Goal: Information Seeking & Learning: Learn about a topic

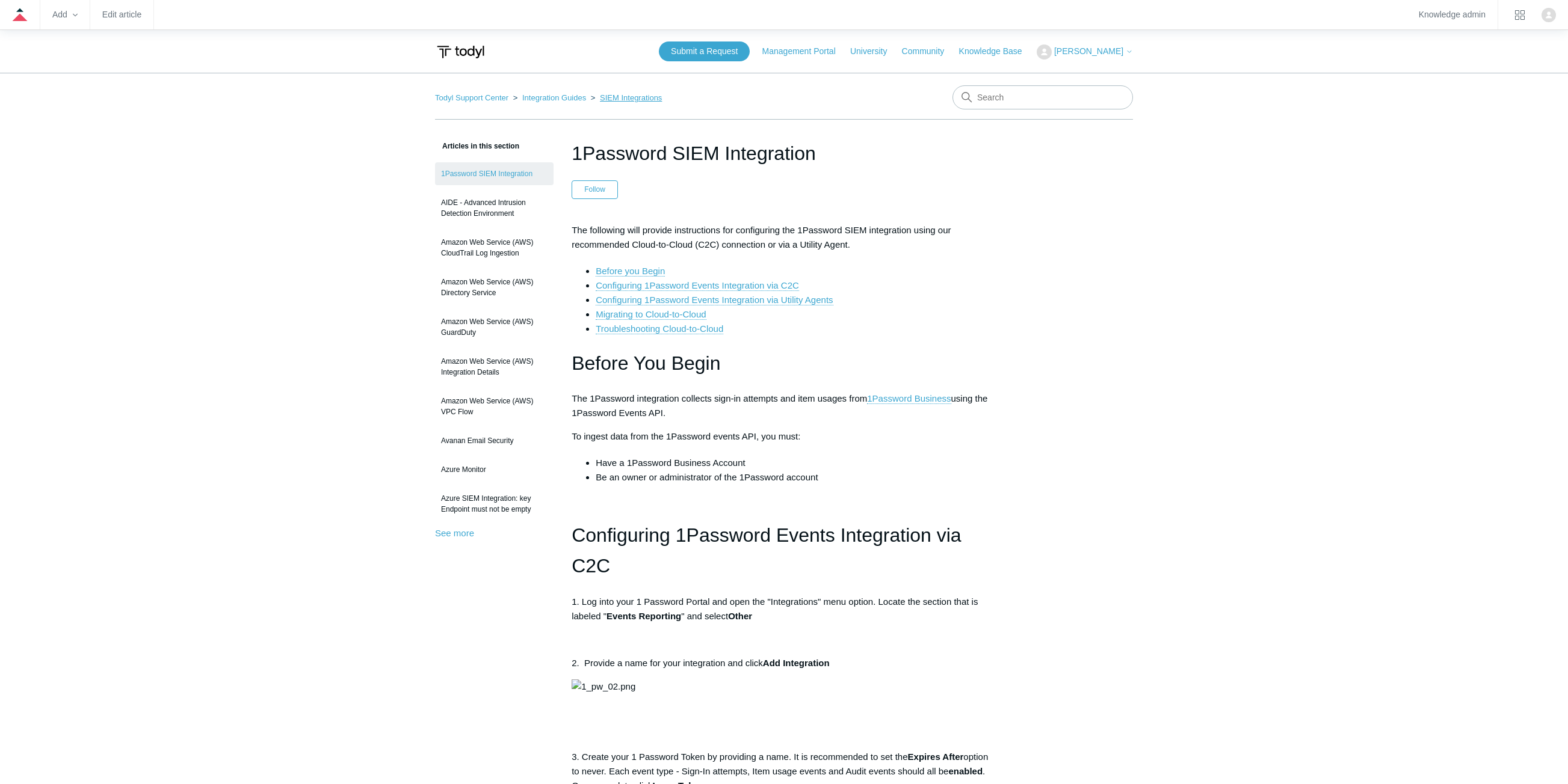
click at [618, 100] on link "SIEM Integrations" at bounding box center [630, 98] width 62 height 9
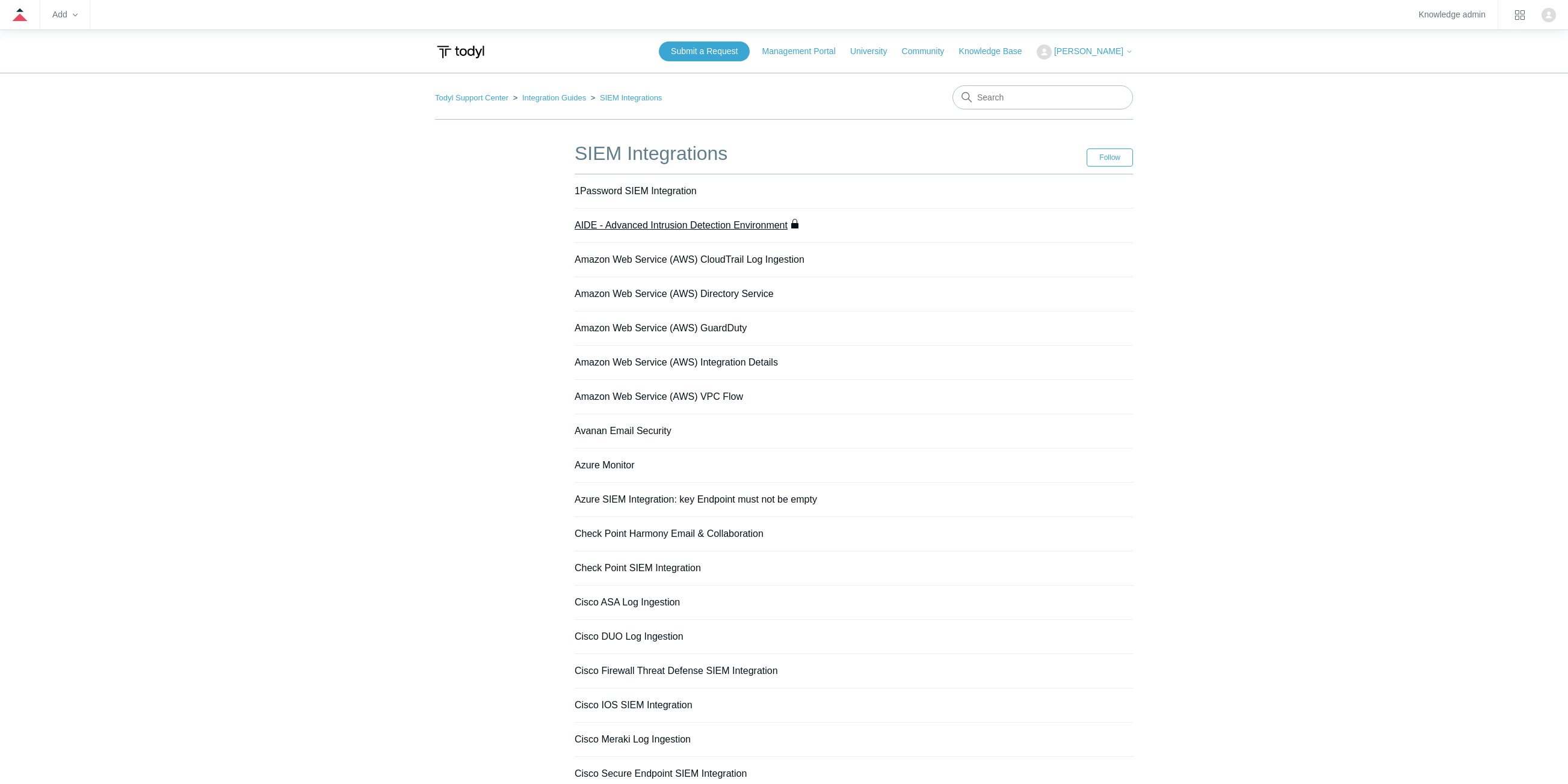
click at [710, 223] on link "AIDE - Advanced Intrusion Detection Environment" at bounding box center [681, 225] width 213 height 10
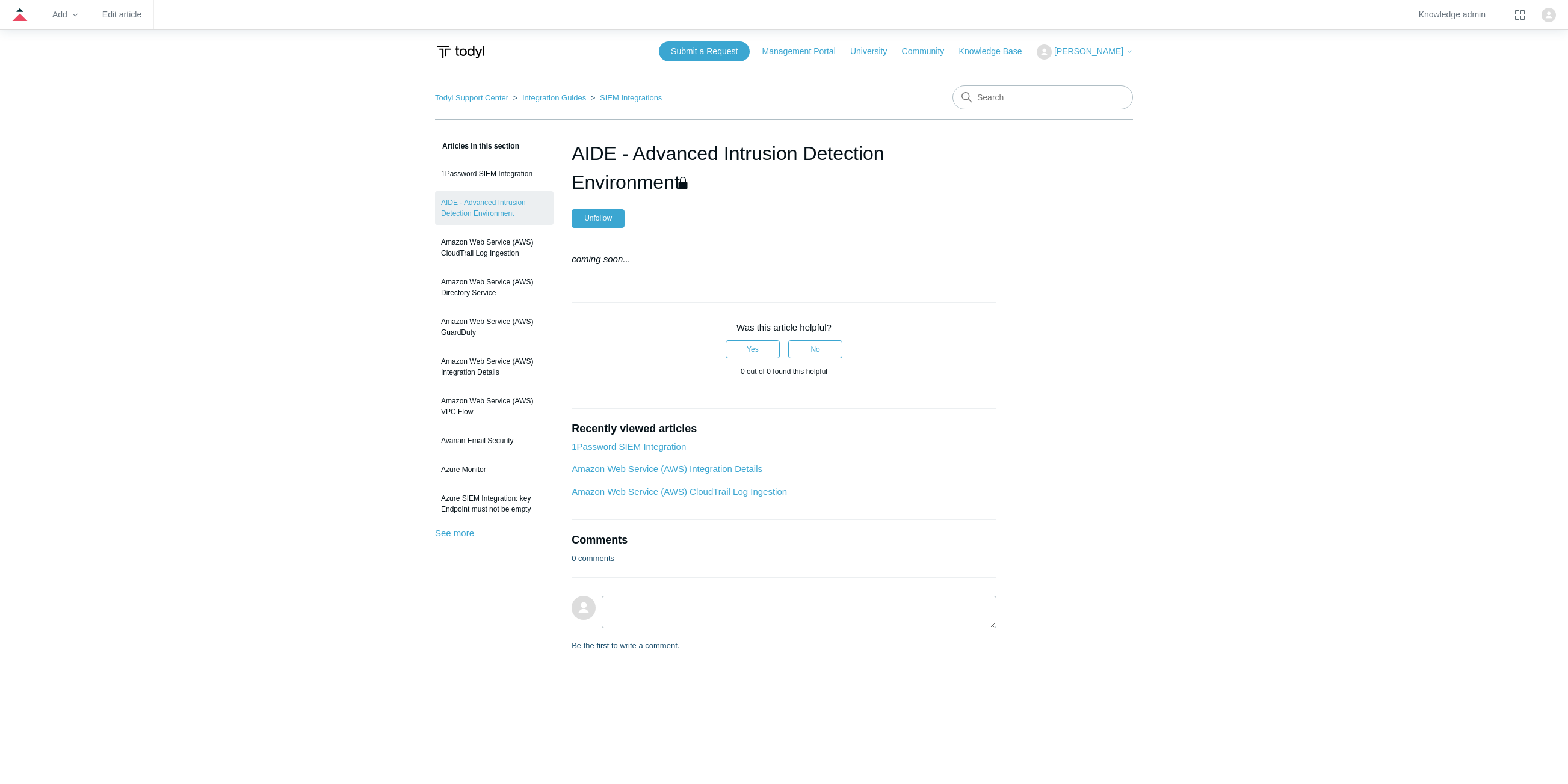
drag, startPoint x: 327, startPoint y: 238, endPoint x: 334, endPoint y: 235, distance: 7.6
click at [327, 238] on main "Todyl Support Center Integration Guides SIEM Integrations Articles in this sect…" at bounding box center [784, 426] width 1568 height 706
click at [582, 98] on link "Integration Guides" at bounding box center [554, 98] width 64 height 9
click at [617, 98] on link "SIEM Integrations" at bounding box center [630, 98] width 62 height 9
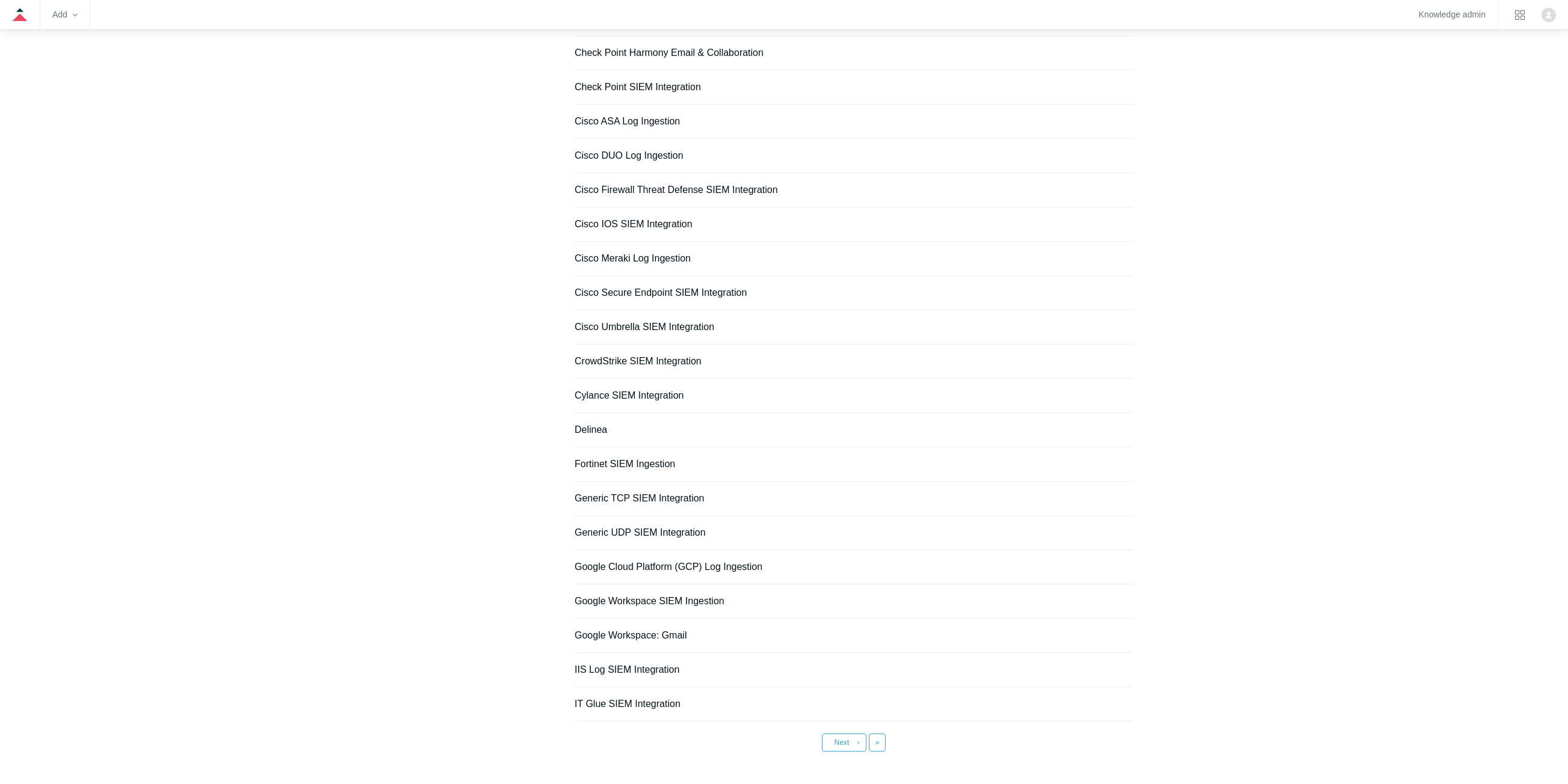
scroll to position [544, 0]
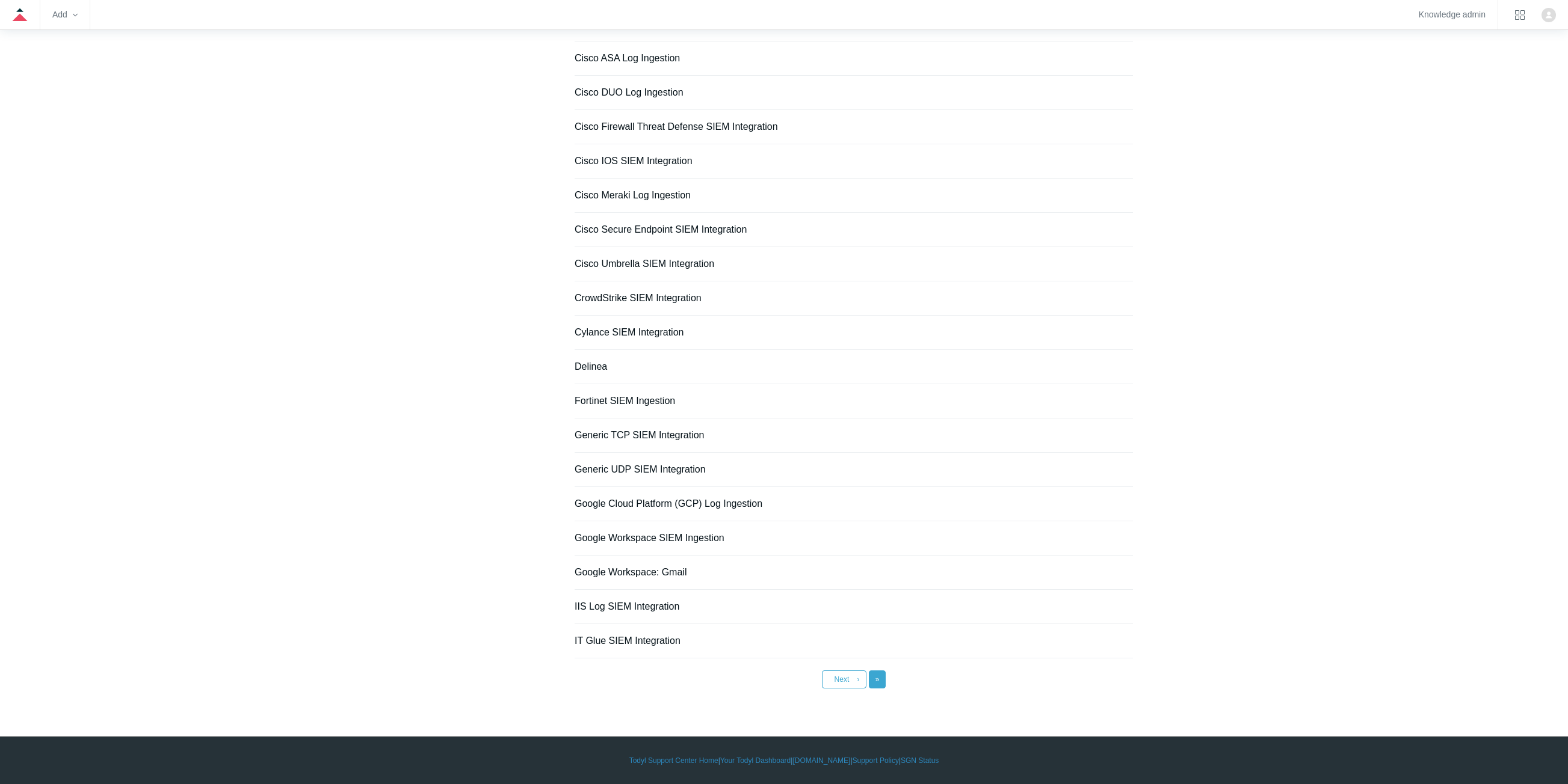
click at [885, 683] on link "Last »" at bounding box center [877, 680] width 17 height 18
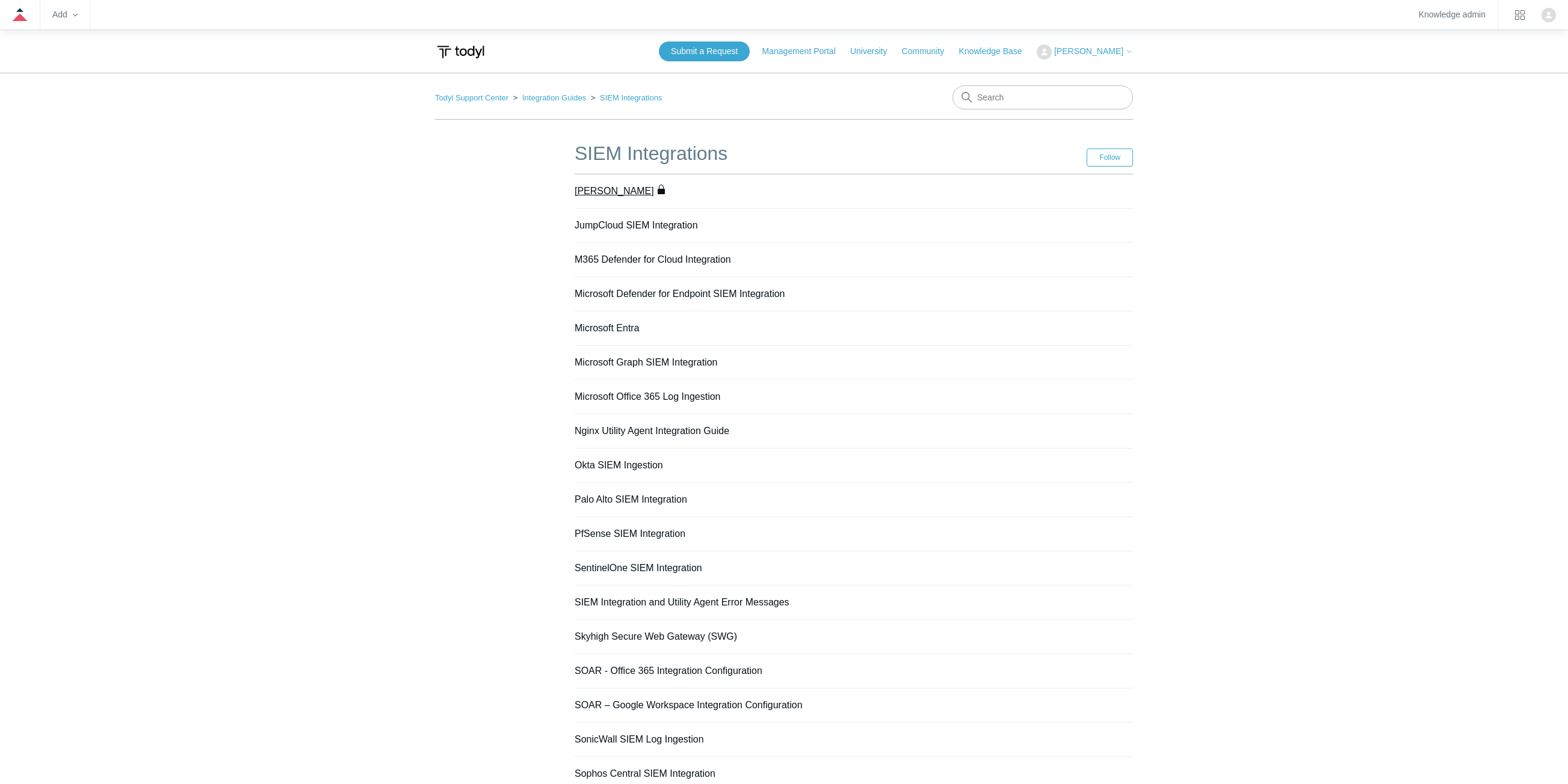
click at [613, 192] on link "[PERSON_NAME]" at bounding box center [614, 191] width 80 height 10
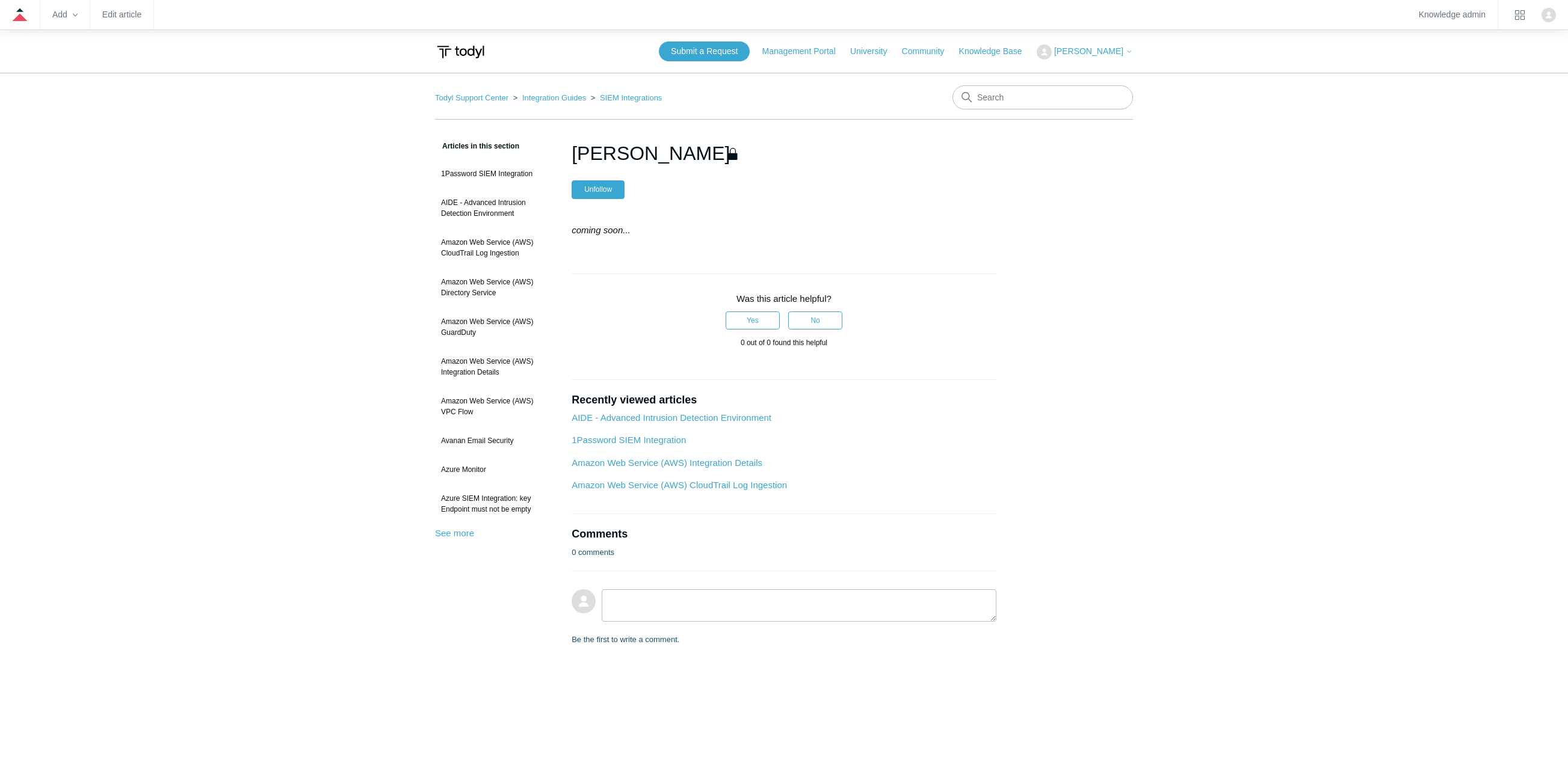
click at [479, 660] on main "Todyl Support Center Integration Guides SIEM Integrations Articles in this sect…" at bounding box center [784, 426] width 1568 height 706
